Goal: Task Accomplishment & Management: Manage account settings

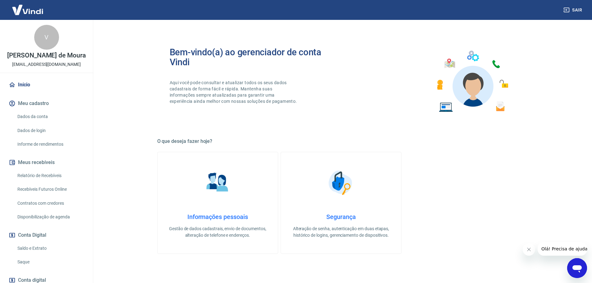
click at [37, 275] on div "Início Meu cadastro Dados da conta Dados de login Informe de rendimentos Meus r…" at bounding box center [46, 201] width 93 height 246
click at [37, 268] on link "Saque" at bounding box center [50, 262] width 71 height 13
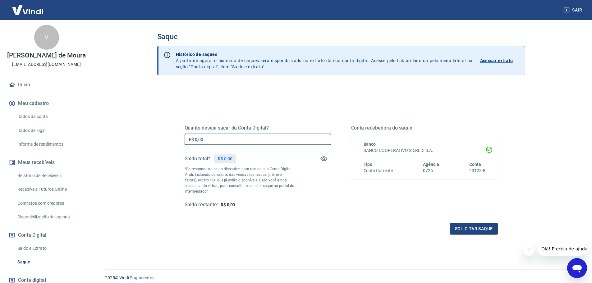
click at [231, 138] on input "R$ 0,00" at bounding box center [258, 139] width 147 height 11
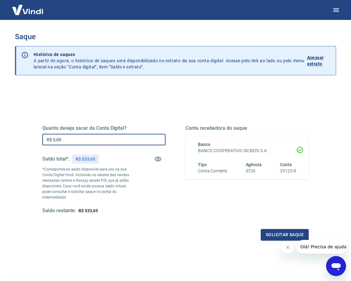
click at [94, 145] on input "R$ 0,00" at bounding box center [103, 139] width 123 height 11
type input "R$ 533,65"
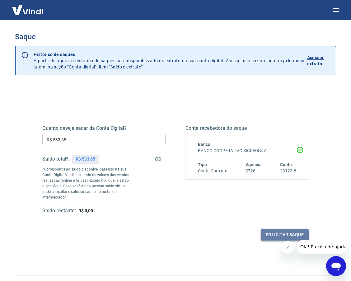
click at [268, 229] on button "Solicitar saque" at bounding box center [284, 234] width 48 height 11
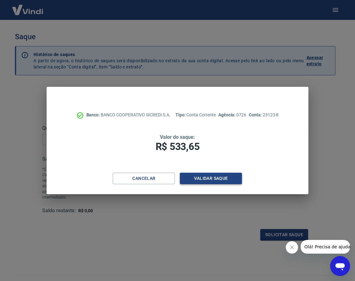
click at [232, 176] on button "Validar saque" at bounding box center [211, 177] width 62 height 11
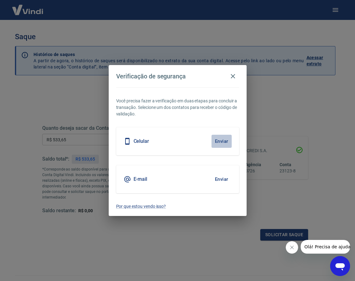
click at [221, 140] on button "Enviar" at bounding box center [222, 141] width 20 height 13
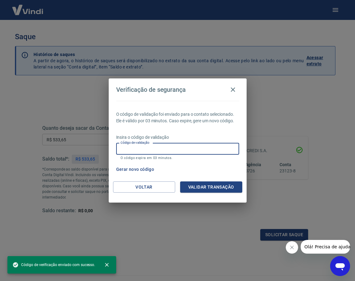
click at [132, 150] on input "Código de validação" at bounding box center [177, 148] width 123 height 11
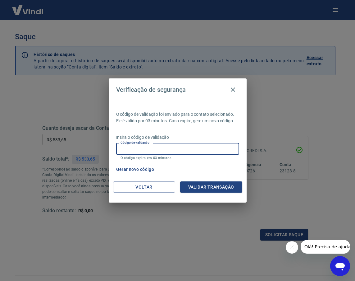
click at [161, 152] on input "Código de validação" at bounding box center [177, 148] width 123 height 11
type input "356890"
click at [219, 189] on button "Validar transação" at bounding box center [211, 186] width 62 height 11
